Goal: Task Accomplishment & Management: Complete application form

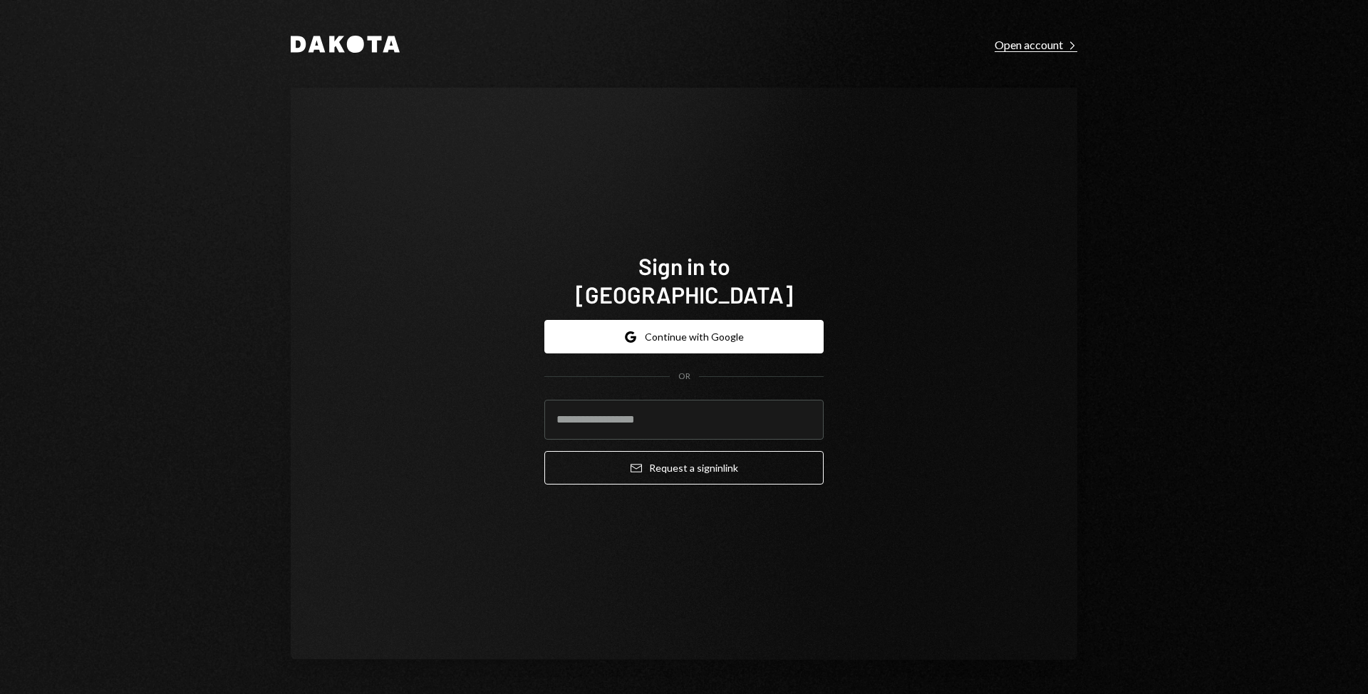
click at [1050, 38] on div "Open account Right Caret" at bounding box center [1035, 45] width 83 height 14
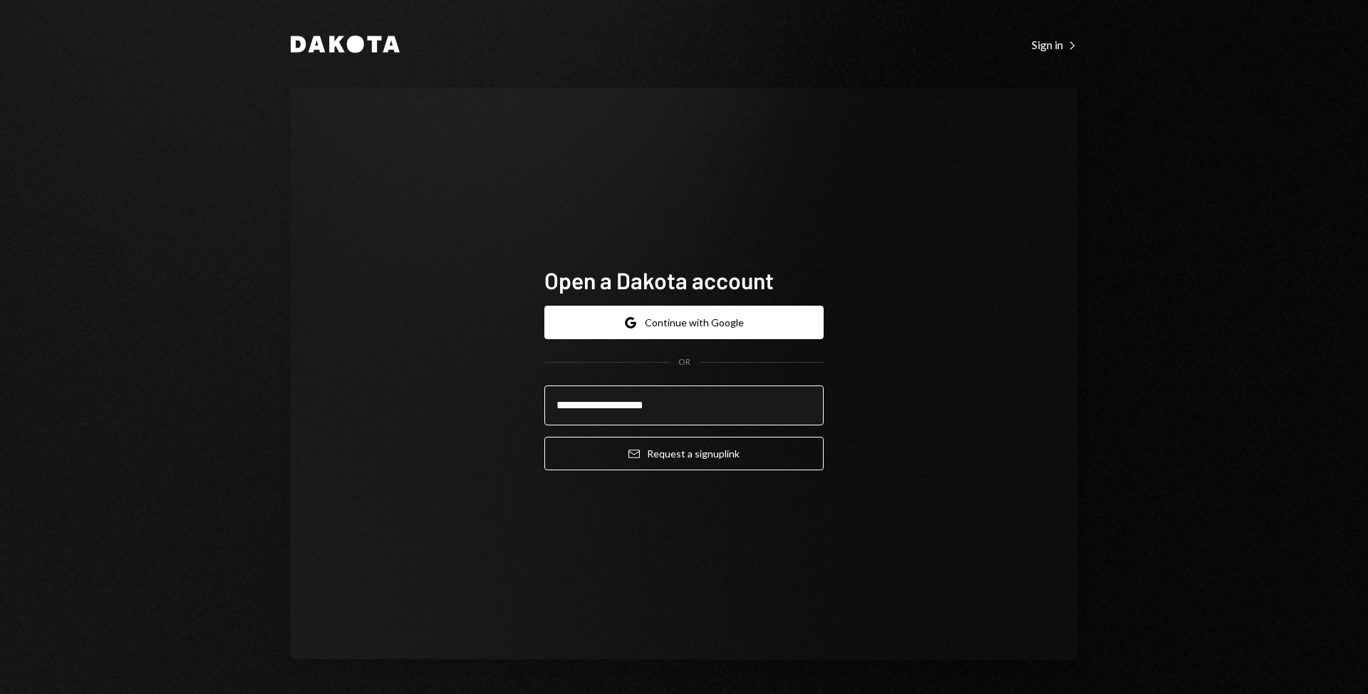
type input "**********"
click at [544, 437] on button "Email Request a sign up link" at bounding box center [683, 453] width 279 height 33
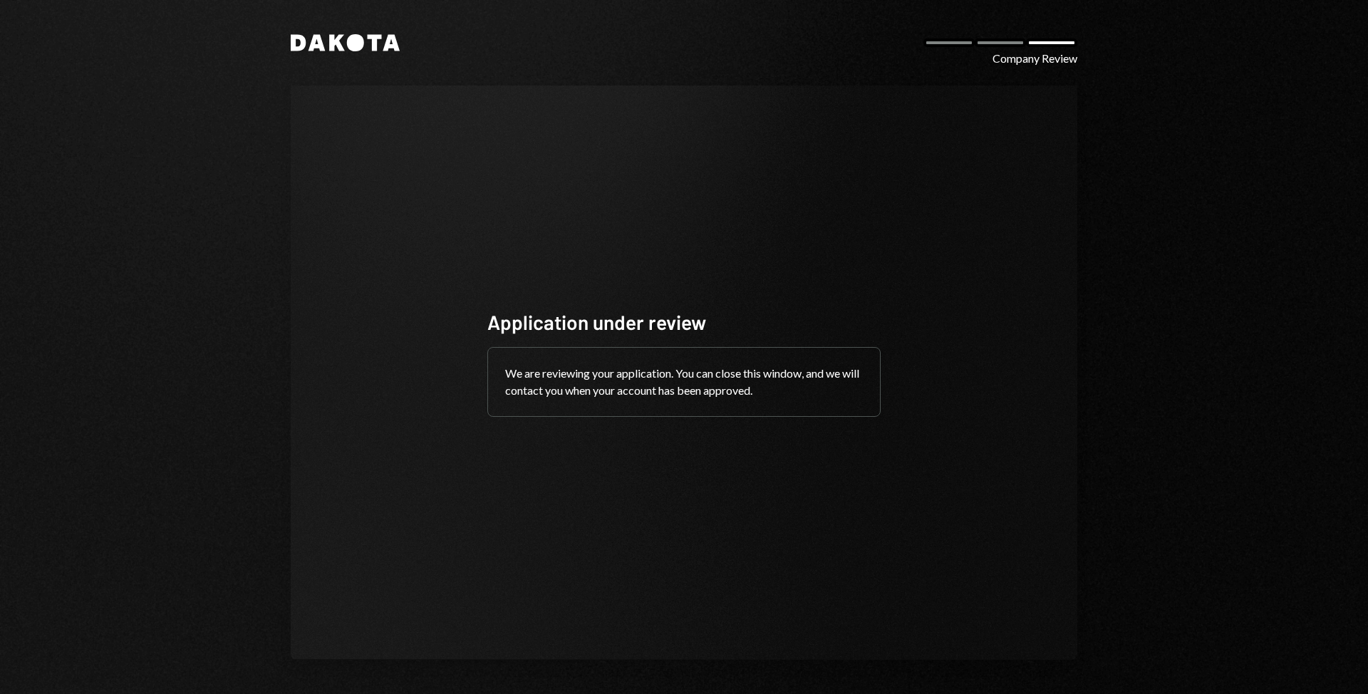
click at [474, 287] on div "Application under review We are reviewing your application. You can close this …" at bounding box center [683, 372] width 427 height 243
